Goal: Book appointment/travel/reservation

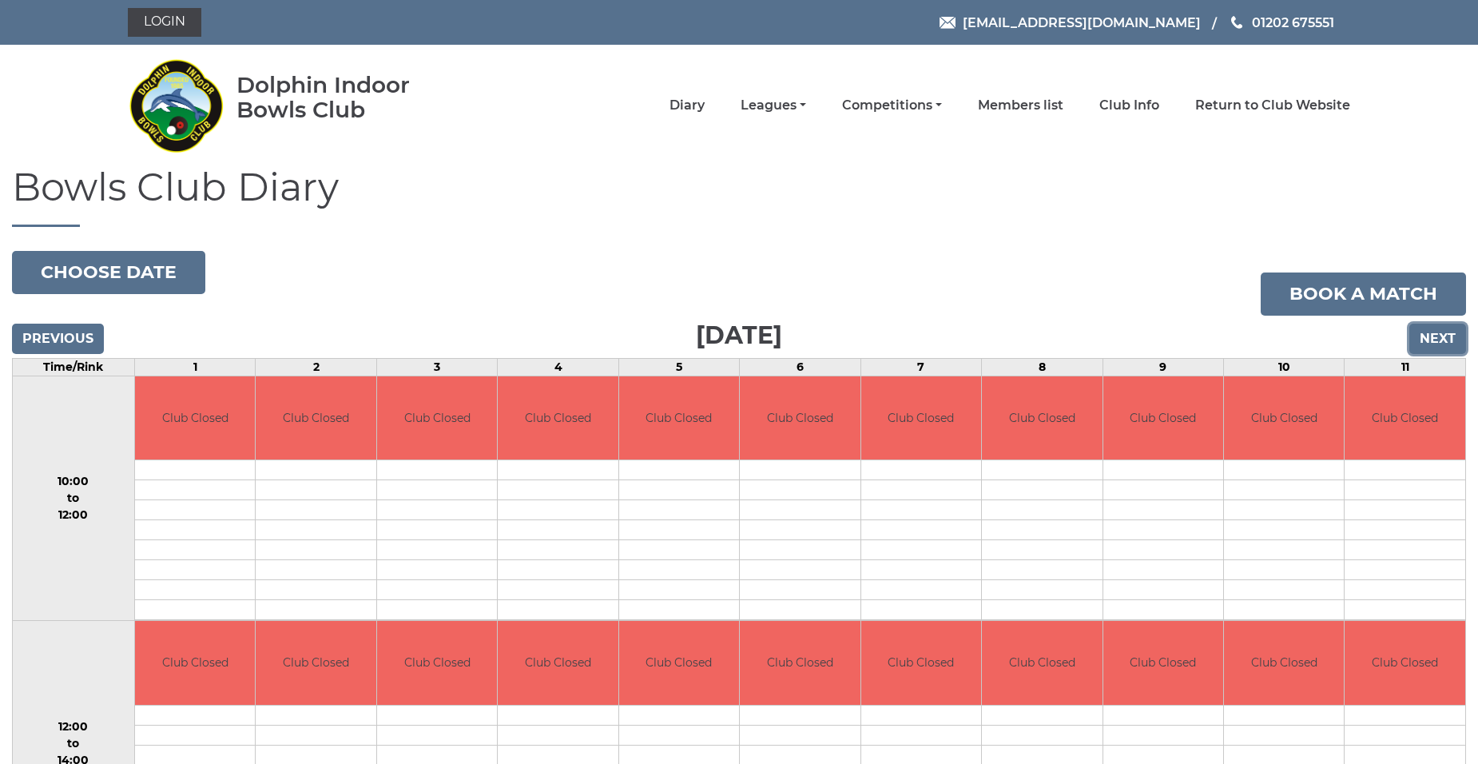
click at [1430, 343] on input "Next" at bounding box center [1437, 338] width 57 height 30
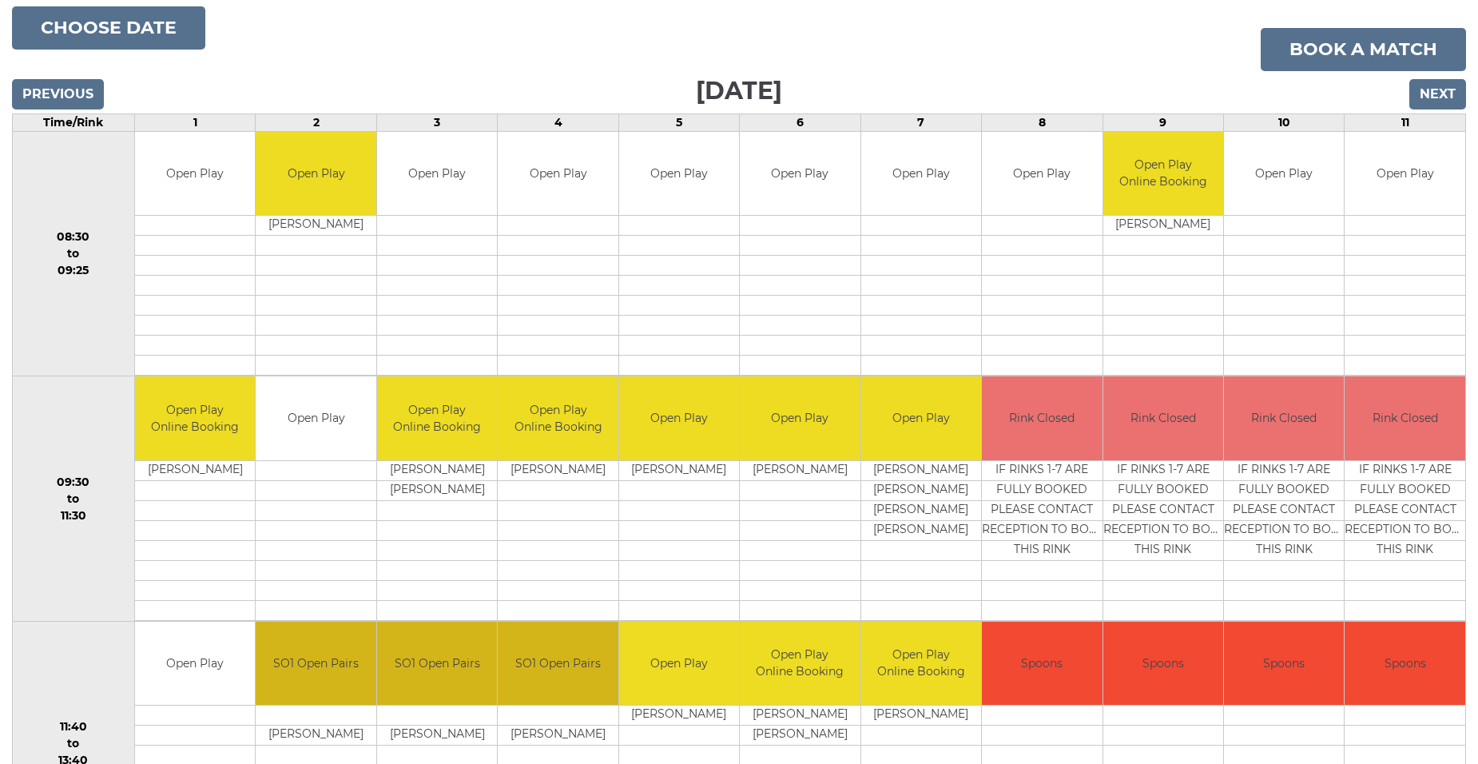
scroll to position [240, 0]
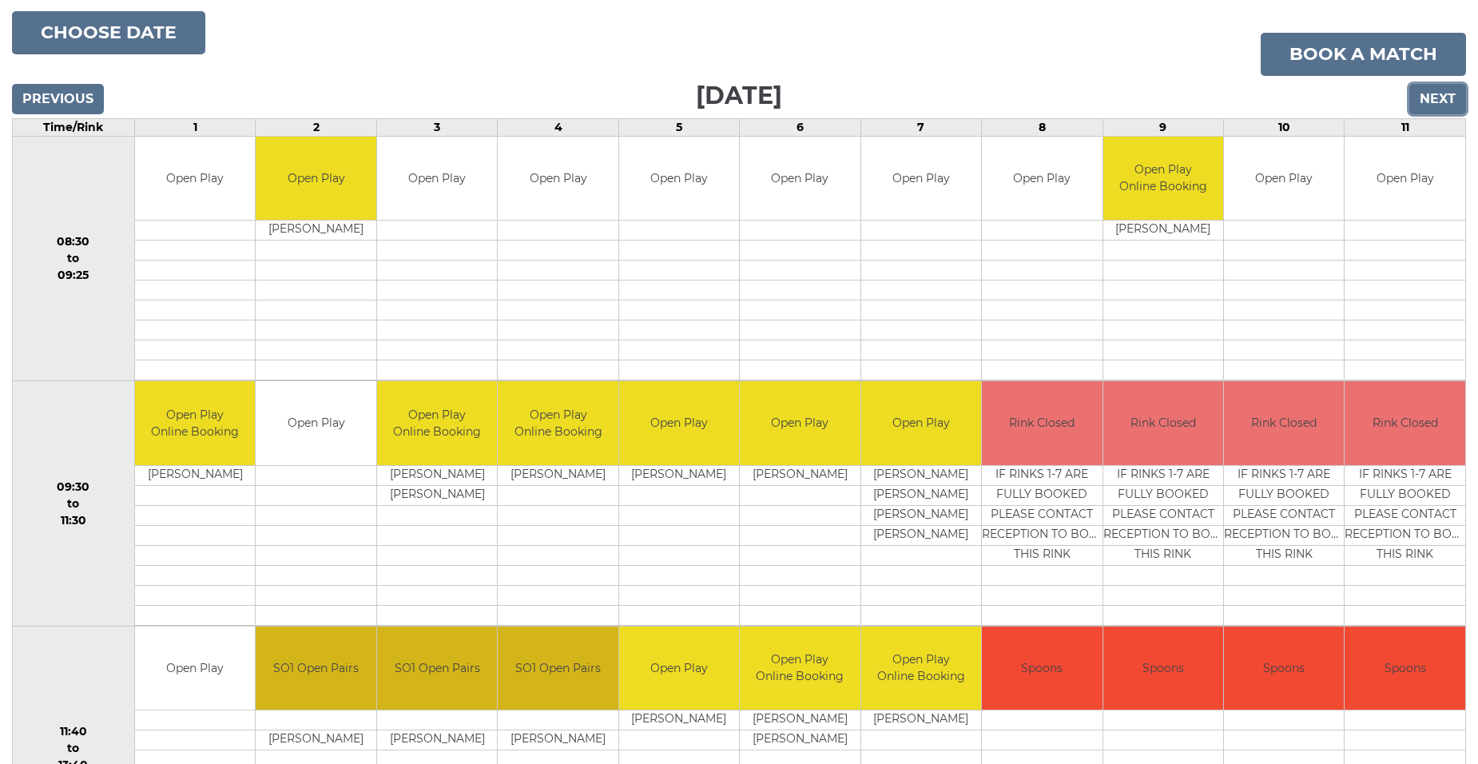
click at [1433, 101] on input "Next" at bounding box center [1437, 99] width 57 height 30
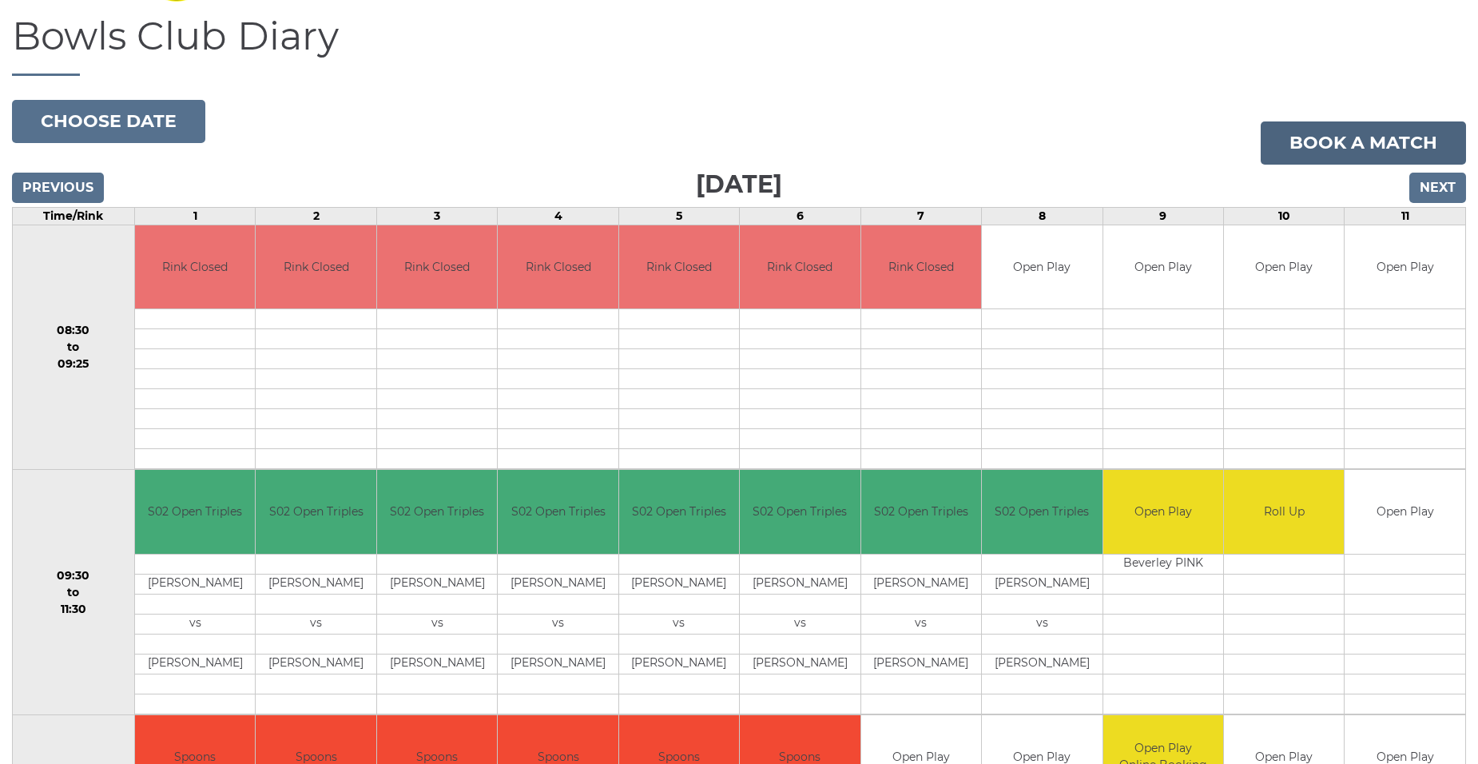
scroll to position [240, 0]
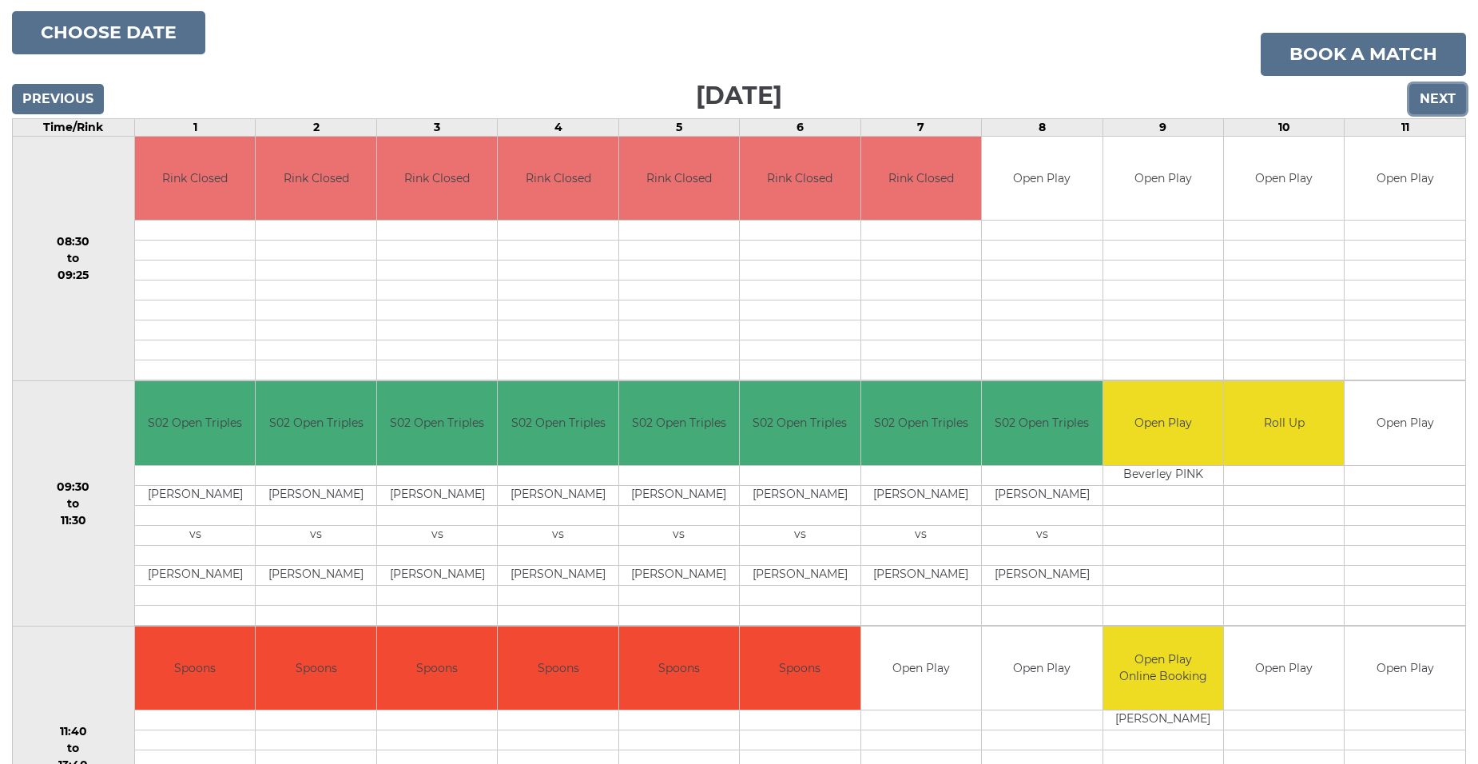
click at [1442, 96] on input "Next" at bounding box center [1437, 99] width 57 height 30
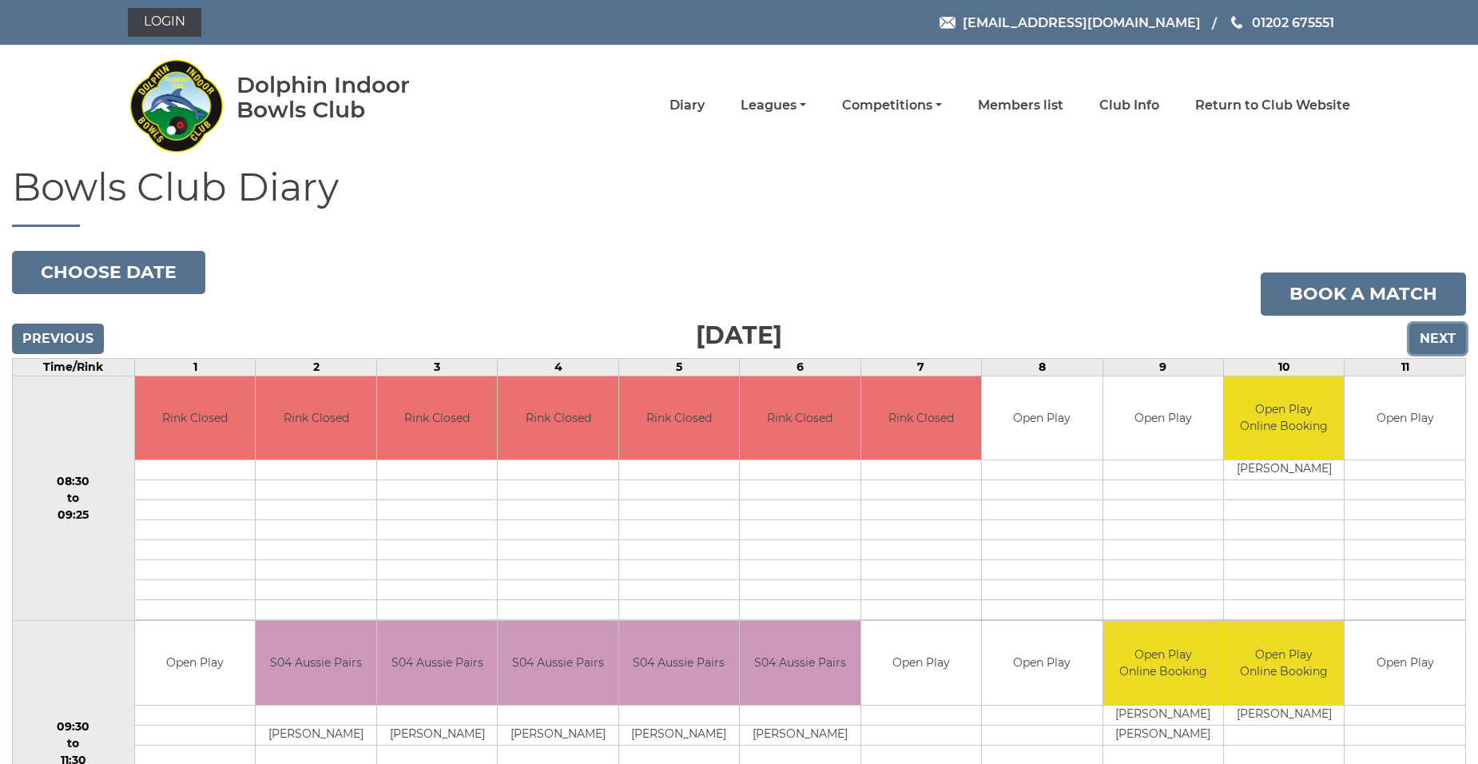
click at [1444, 335] on input "Next" at bounding box center [1437, 338] width 57 height 30
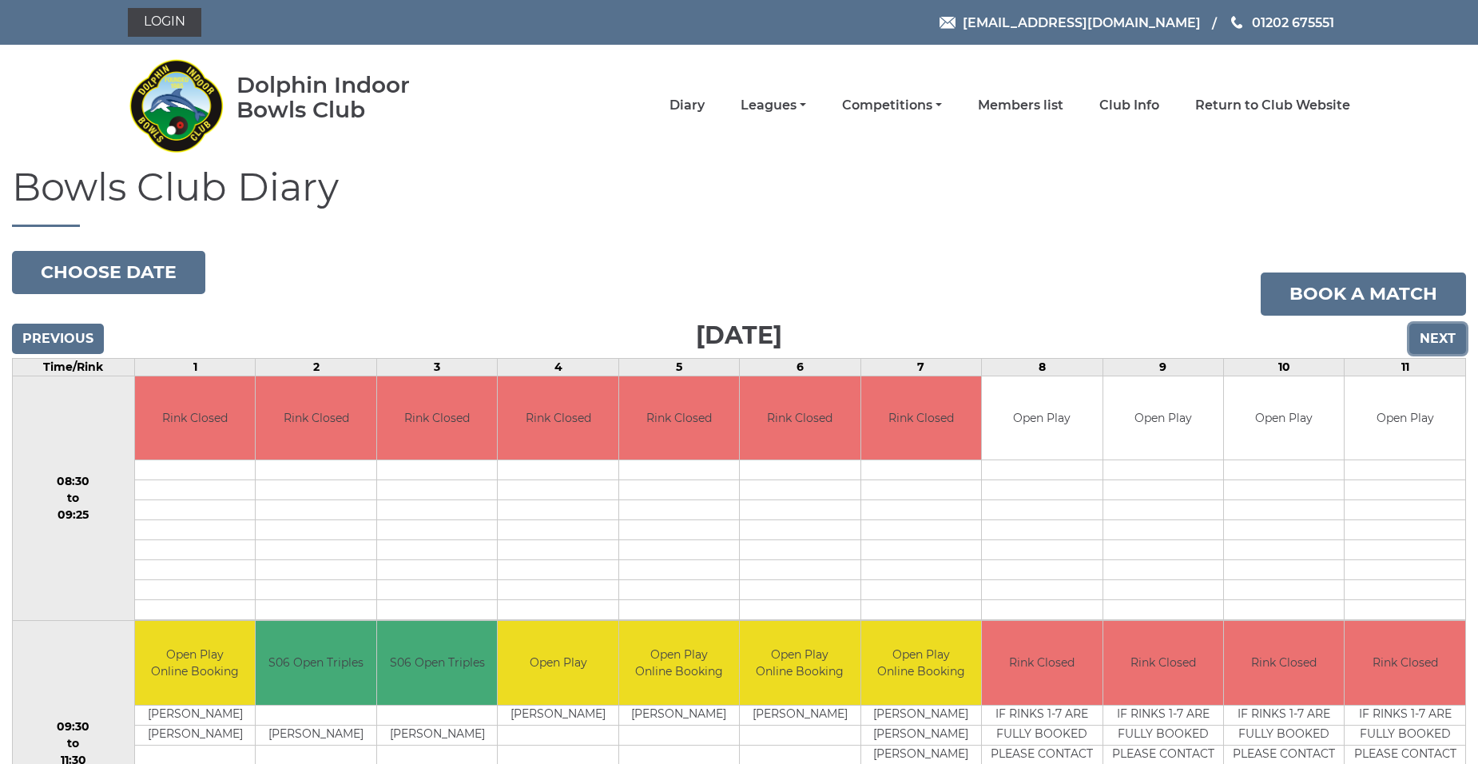
click at [1442, 337] on input "Next" at bounding box center [1437, 338] width 57 height 30
